Goal: Navigation & Orientation: Find specific page/section

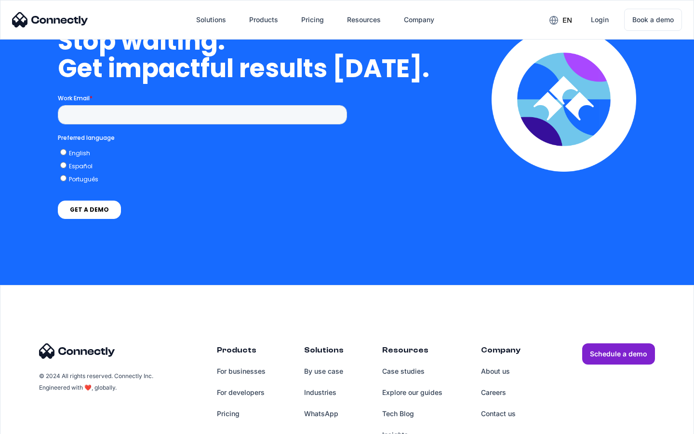
scroll to position [2445, 0]
